Goal: Register for event/course

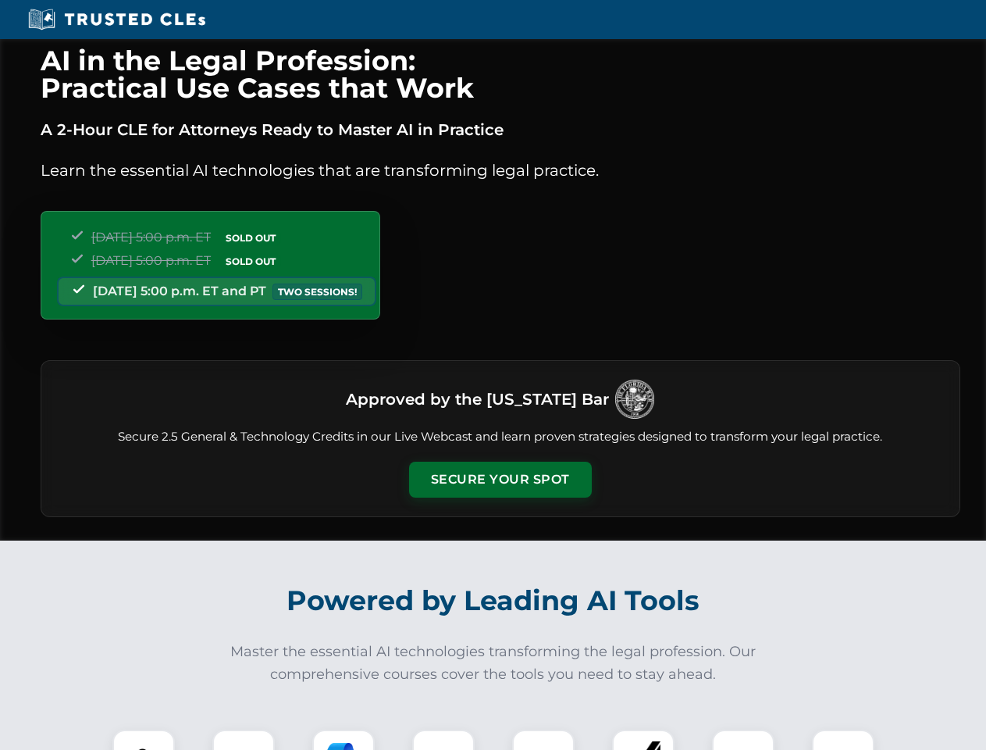
click at [500, 479] on button "Secure Your Spot" at bounding box center [500, 480] width 183 height 36
click at [144, 740] on img at bounding box center [143, 760] width 45 height 45
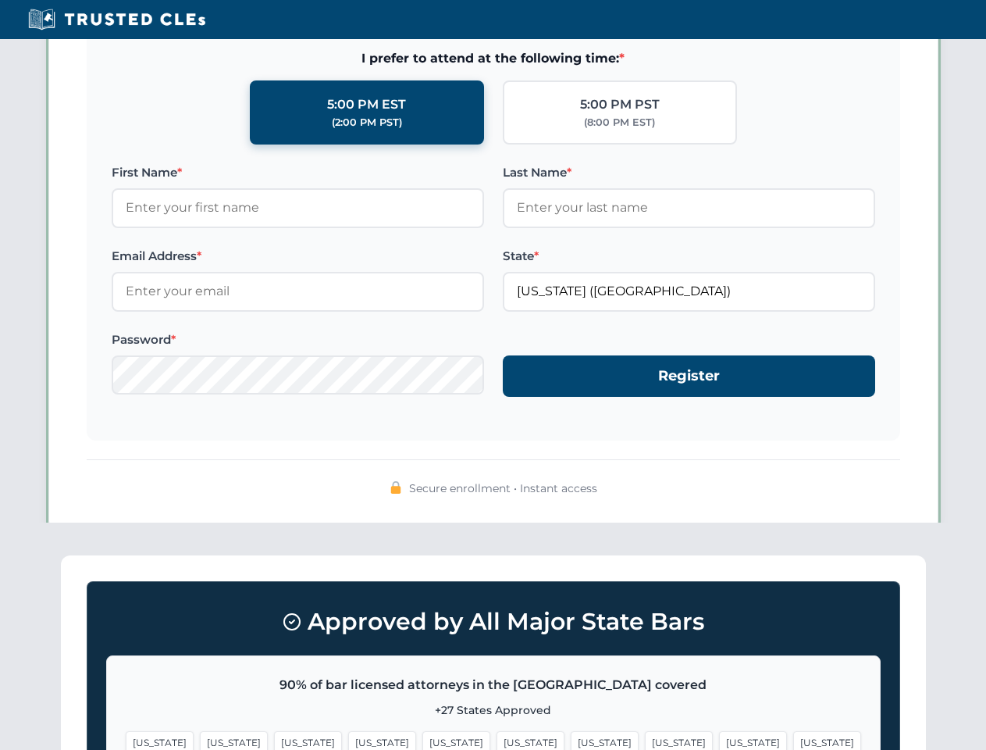
click at [571, 740] on span "[US_STATE]" at bounding box center [605, 742] width 68 height 23
click at [719, 740] on span "[US_STATE]" at bounding box center [753, 742] width 68 height 23
